Goal: Information Seeking & Learning: Learn about a topic

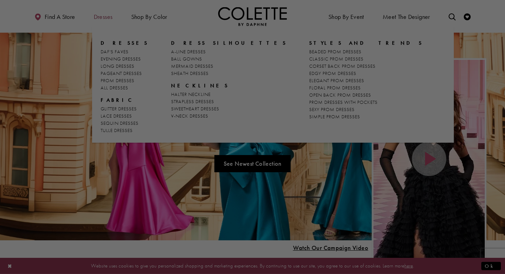
click at [103, 22] on div at bounding box center [255, 138] width 510 height 277
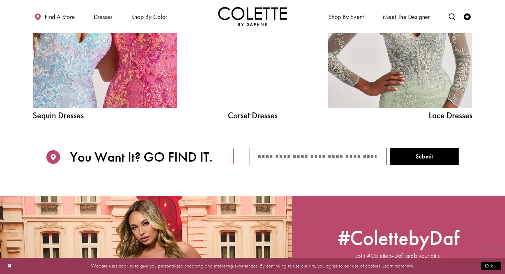
scroll to position [820, 0]
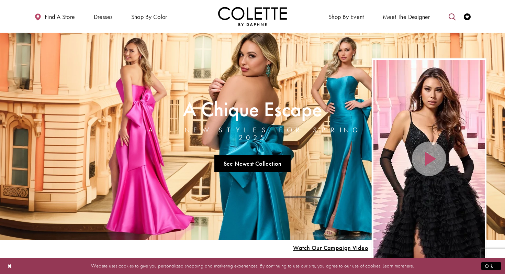
click at [451, 14] on icon "Toggle search" at bounding box center [452, 16] width 7 height 7
click at [396, 18] on input "Search" at bounding box center [416, 17] width 83 height 10
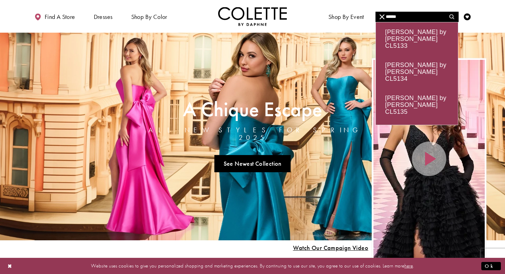
type input "******"
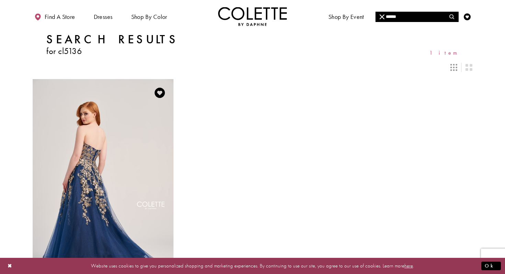
click at [129, 158] on img "Visit Colette by Daphne Style No. CL5136 Page" at bounding box center [103, 181] width 141 height 205
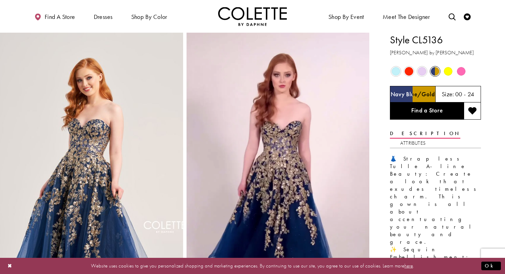
click at [447, 73] on span "Product color controls state depends on size chosen" at bounding box center [448, 71] width 9 height 9
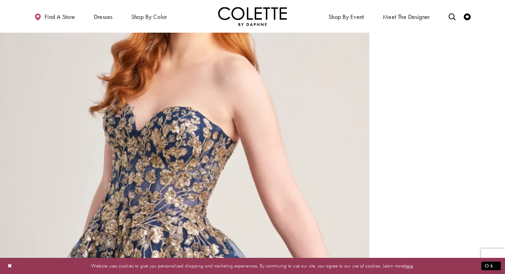
scroll to position [1014, 0]
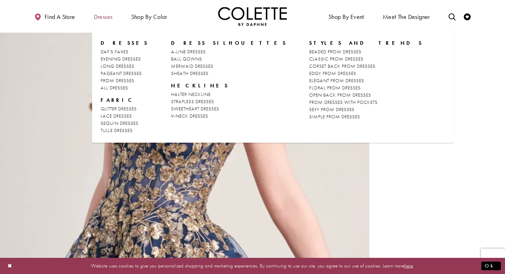
click at [111, 16] on span "Dresses" at bounding box center [103, 16] width 19 height 7
click at [98, 16] on span "Dresses" at bounding box center [103, 16] width 19 height 7
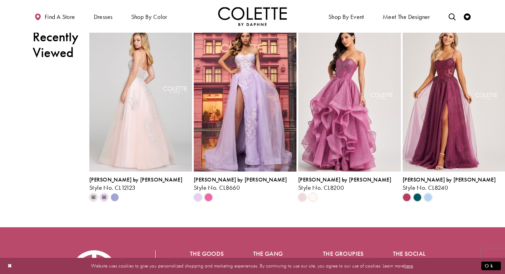
scroll to position [1475, 0]
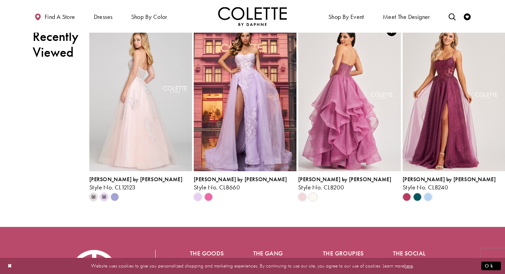
click at [350, 90] on img "Visit Colette by Daphne Style No. CL8200 Page" at bounding box center [349, 96] width 103 height 149
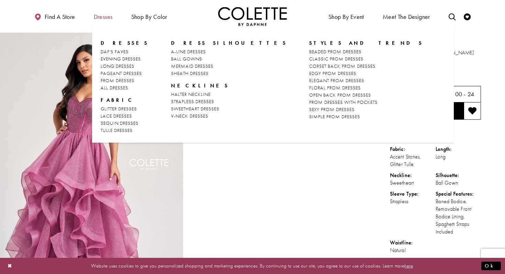
click at [104, 16] on span "Dresses" at bounding box center [103, 16] width 19 height 7
click at [190, 59] on span "BALL GOWNS" at bounding box center [186, 59] width 31 height 6
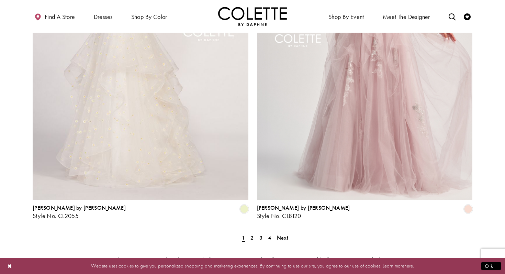
scroll to position [1275, 0]
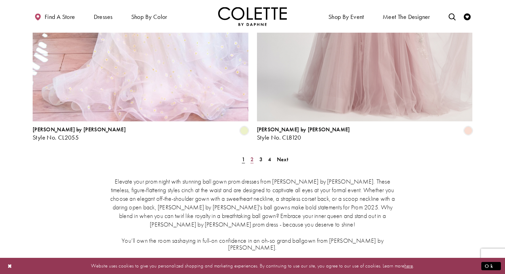
click at [252, 156] on span "2" at bounding box center [251, 159] width 3 height 7
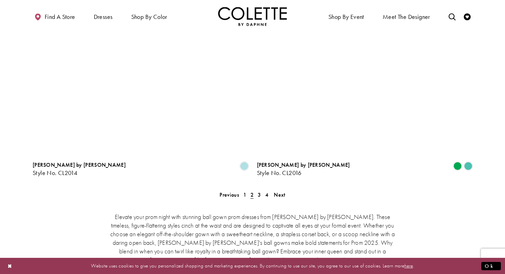
scroll to position [1259, 0]
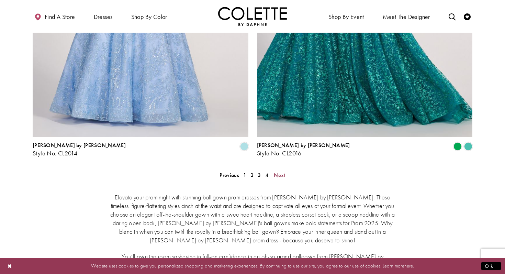
click at [283, 171] on span "Next" at bounding box center [279, 174] width 11 height 7
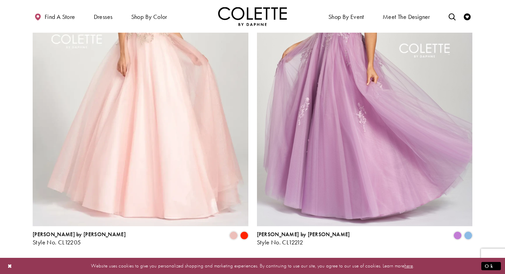
scroll to position [1285, 0]
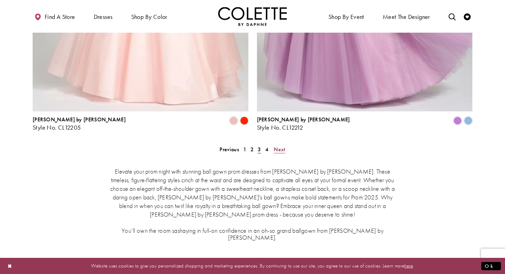
click at [280, 146] on span "Next" at bounding box center [279, 149] width 11 height 7
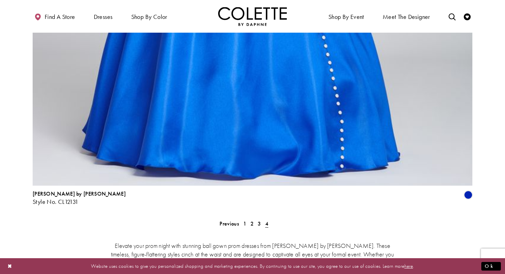
scroll to position [1079, 0]
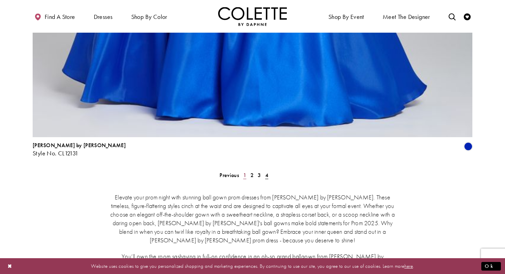
click at [243, 170] on link "1" at bounding box center [244, 175] width 7 height 10
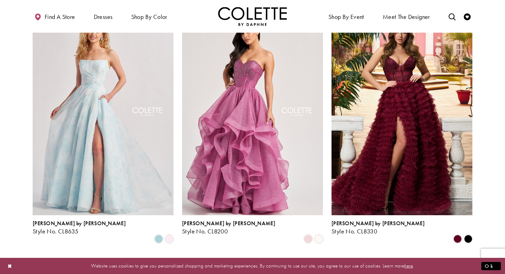
scroll to position [62, 0]
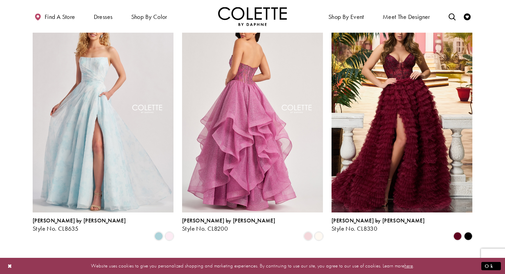
click at [251, 79] on img "Visit Colette by Daphne Style No. CL8200 Page" at bounding box center [252, 110] width 141 height 205
